Goal: Find specific page/section: Find specific page/section

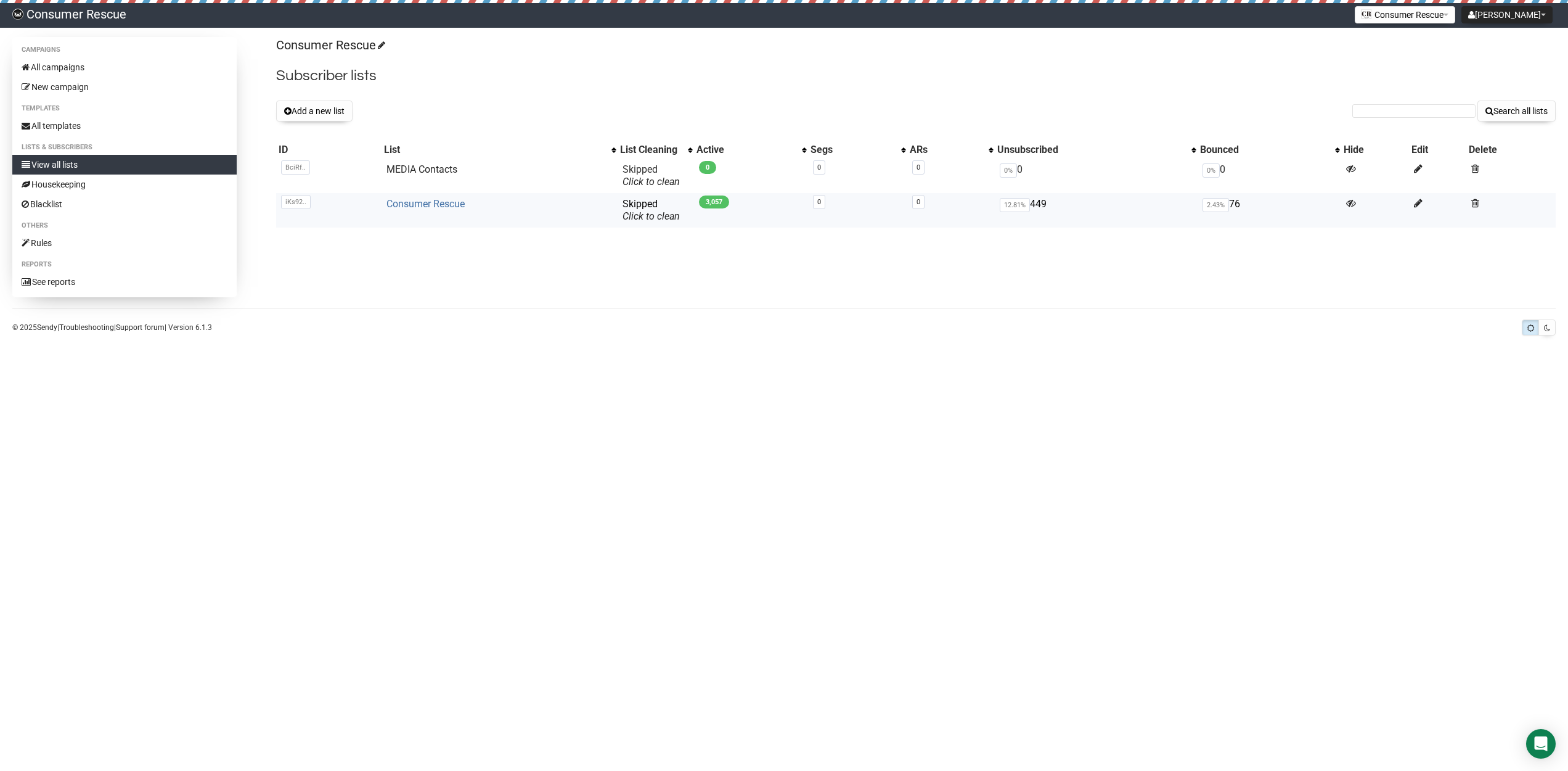
click at [450, 203] on link "Consumer Rescue" at bounding box center [425, 204] width 79 height 12
click at [391, 205] on link "Consumer Rescue" at bounding box center [425, 204] width 79 height 12
click at [433, 206] on link "Consumer Rescue" at bounding box center [425, 204] width 79 height 12
click at [414, 203] on link "Consumer Rescue" at bounding box center [425, 204] width 79 height 12
click at [448, 206] on link "Consumer Rescue" at bounding box center [425, 204] width 79 height 12
